Goal: Information Seeking & Learning: Learn about a topic

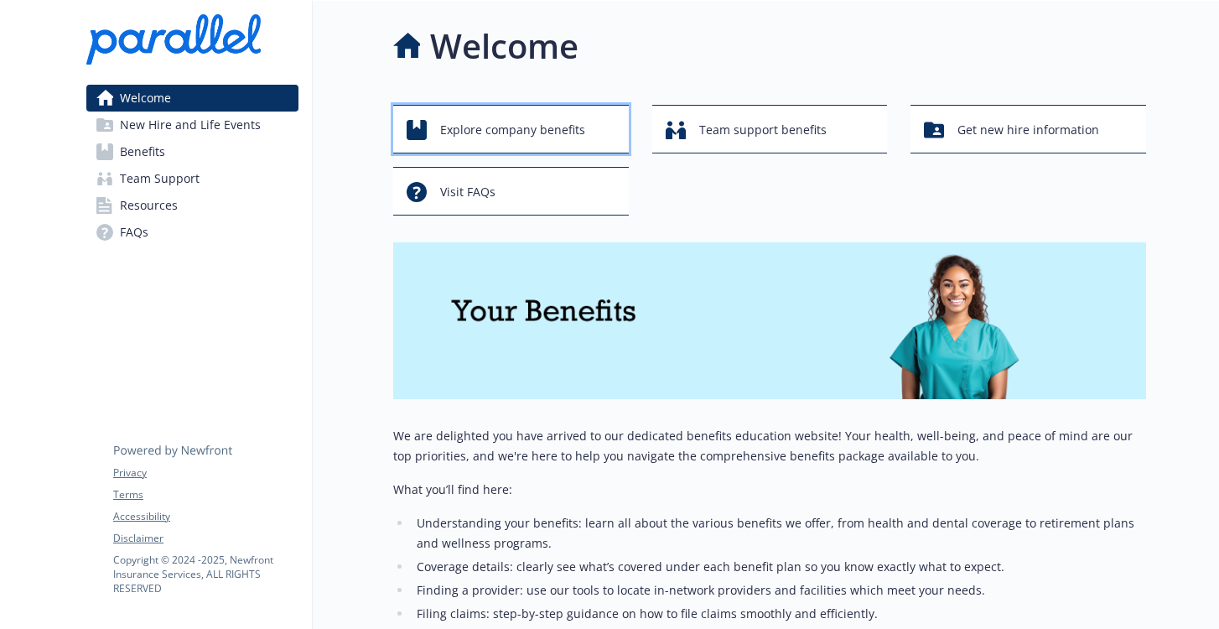
click at [565, 130] on span "Explore company benefits" at bounding box center [512, 130] width 145 height 32
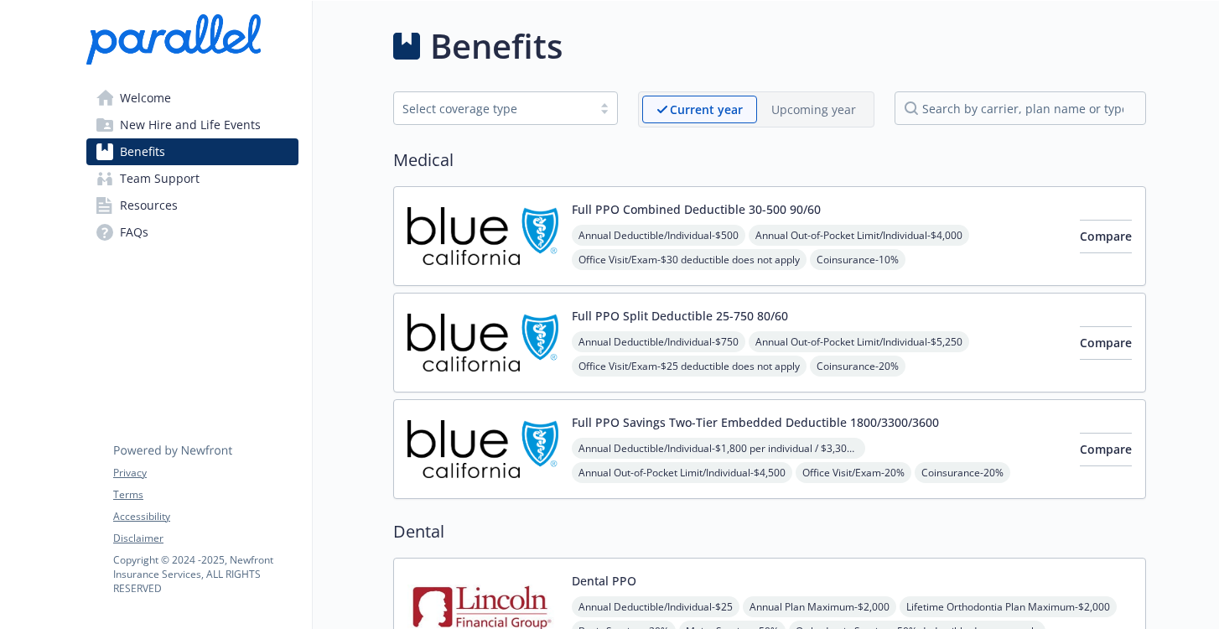
click at [214, 127] on span "New Hire and Life Events" at bounding box center [190, 125] width 141 height 27
